Goal: Task Accomplishment & Management: Manage account settings

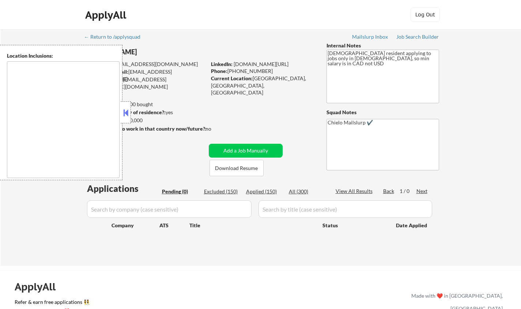
click at [127, 109] on button at bounding box center [126, 112] width 8 height 11
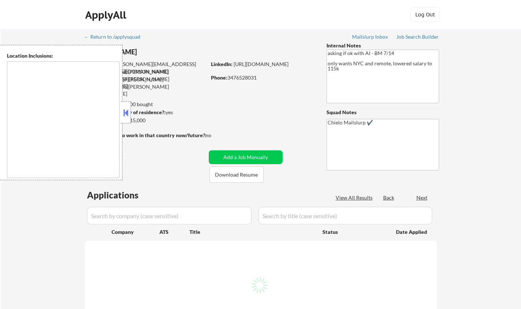
select select ""pending""
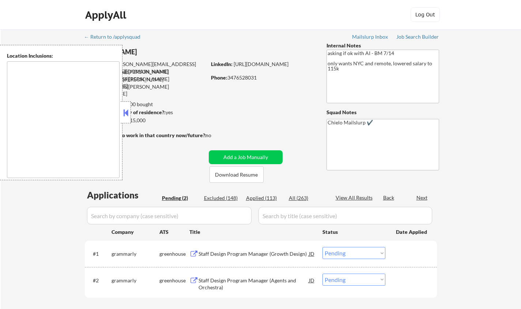
type textarea "[GEOGRAPHIC_DATA], [GEOGRAPHIC_DATA] [GEOGRAPHIC_DATA], [GEOGRAPHIC_DATA] [GEOG…"
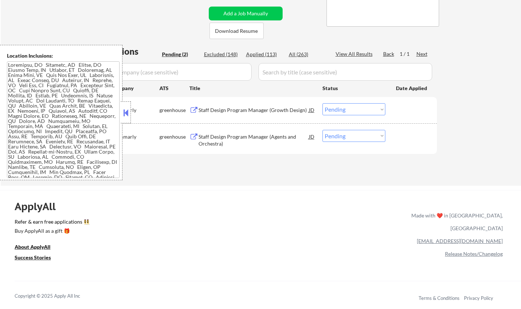
scroll to position [146, 0]
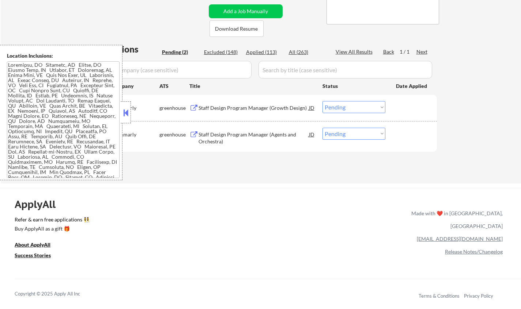
drag, startPoint x: 123, startPoint y: 112, endPoint x: 131, endPoint y: 117, distance: 9.3
click at [123, 112] on button at bounding box center [126, 112] width 8 height 11
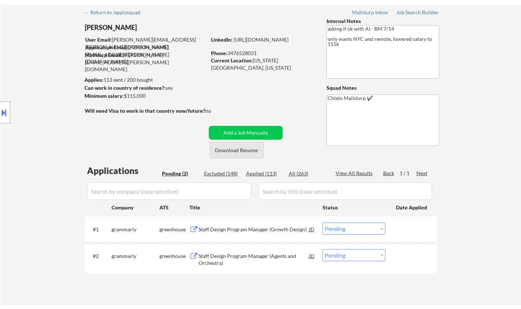
scroll to position [0, 0]
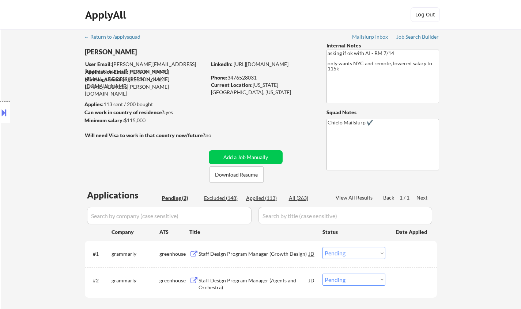
click at [218, 254] on div "Staff Design Program Manager (Growth Design)" at bounding box center [253, 254] width 110 height 7
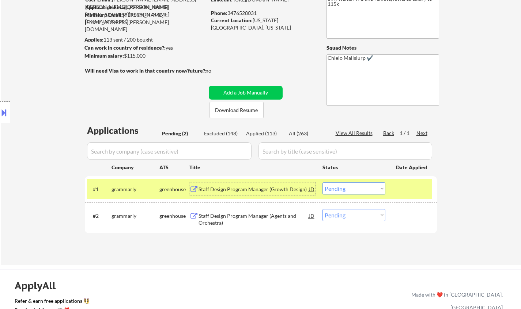
scroll to position [110, 0]
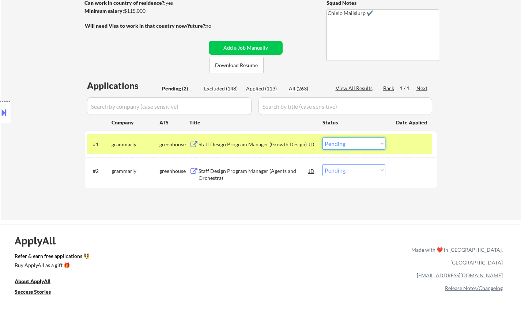
click at [351, 146] on select "Choose an option... Pending Applied Excluded (Questions) Excluded (Expired) Exc…" at bounding box center [353, 144] width 63 height 12
click at [322, 138] on select "Choose an option... Pending Applied Excluded (Questions) Excluded (Expired) Exc…" at bounding box center [353, 144] width 63 height 12
select select ""pending""
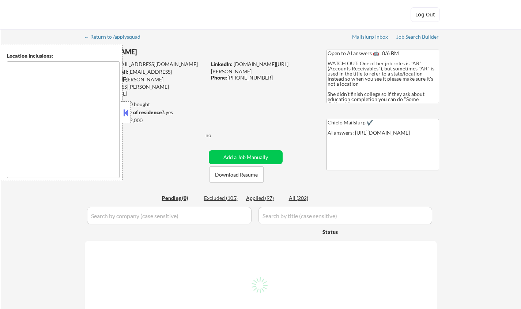
type textarea "[GEOGRAPHIC_DATA], [GEOGRAPHIC_DATA] [GEOGRAPHIC_DATA], [GEOGRAPHIC_DATA] [GEOG…"
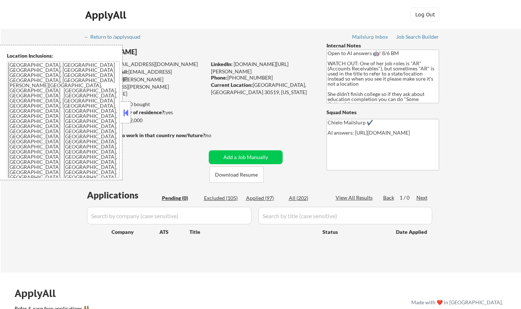
drag, startPoint x: 174, startPoint y: 157, endPoint x: 156, endPoint y: 158, distance: 18.7
click at [172, 157] on div "← Return to /applysquad Mailslurp Inbox Job Search Builder Susan Brunjes User E…" at bounding box center [261, 148] width 365 height 238
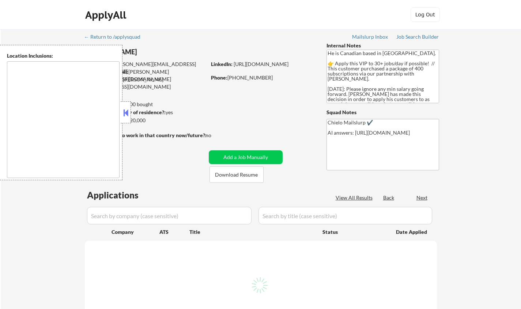
select select ""pending""
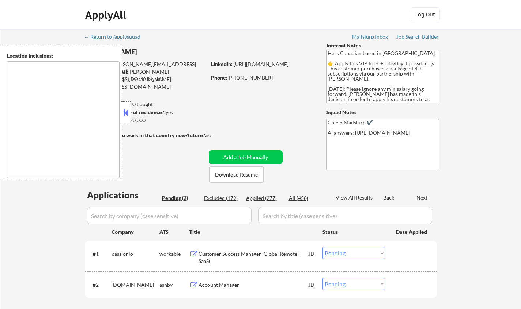
type textarea "Toronto, ON Etobicoke, ON Scarborough, ON North York, ON East York, ON York, ON…"
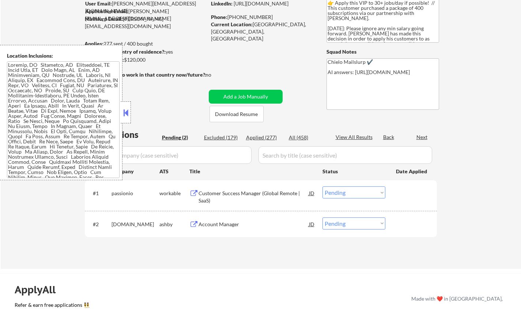
scroll to position [73, 0]
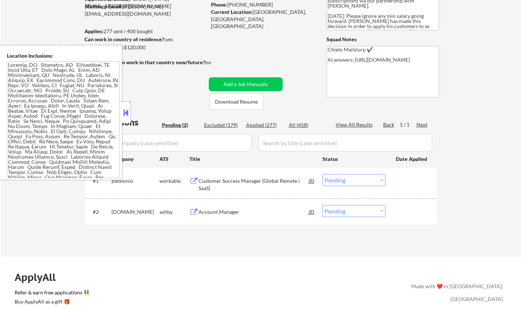
click at [124, 111] on button at bounding box center [126, 112] width 8 height 11
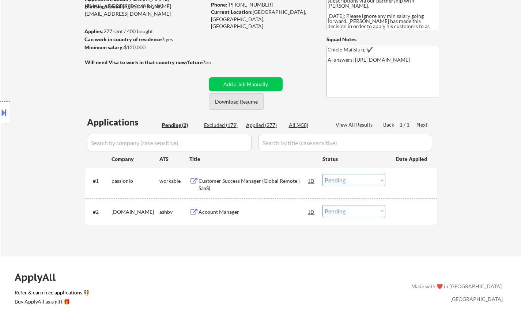
click at [241, 100] on button "Download Resume" at bounding box center [236, 102] width 54 height 16
click at [217, 179] on div "Customer Success Manager (Global Remote | SaaS)" at bounding box center [253, 185] width 110 height 14
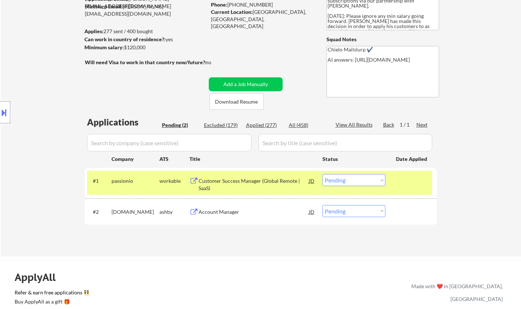
click at [463, 113] on div "← Return to /applysquad Mailslurp Inbox Job Search Builder Omar Adaoui User Ema…" at bounding box center [261, 106] width 520 height 301
